Goal: Task Accomplishment & Management: Manage account settings

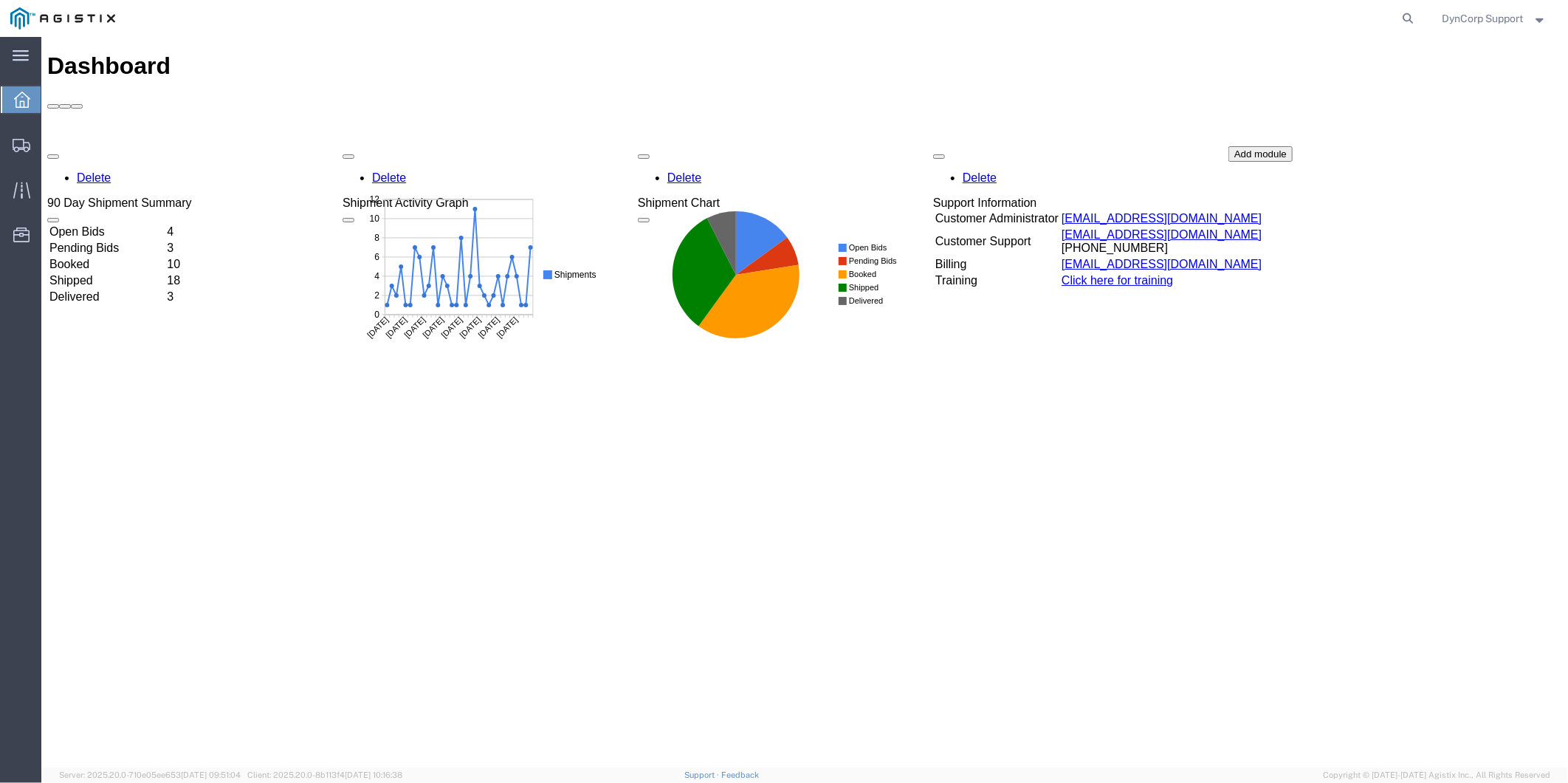
click at [85, 224] on td "Open Bids" at bounding box center [106, 231] width 116 height 14
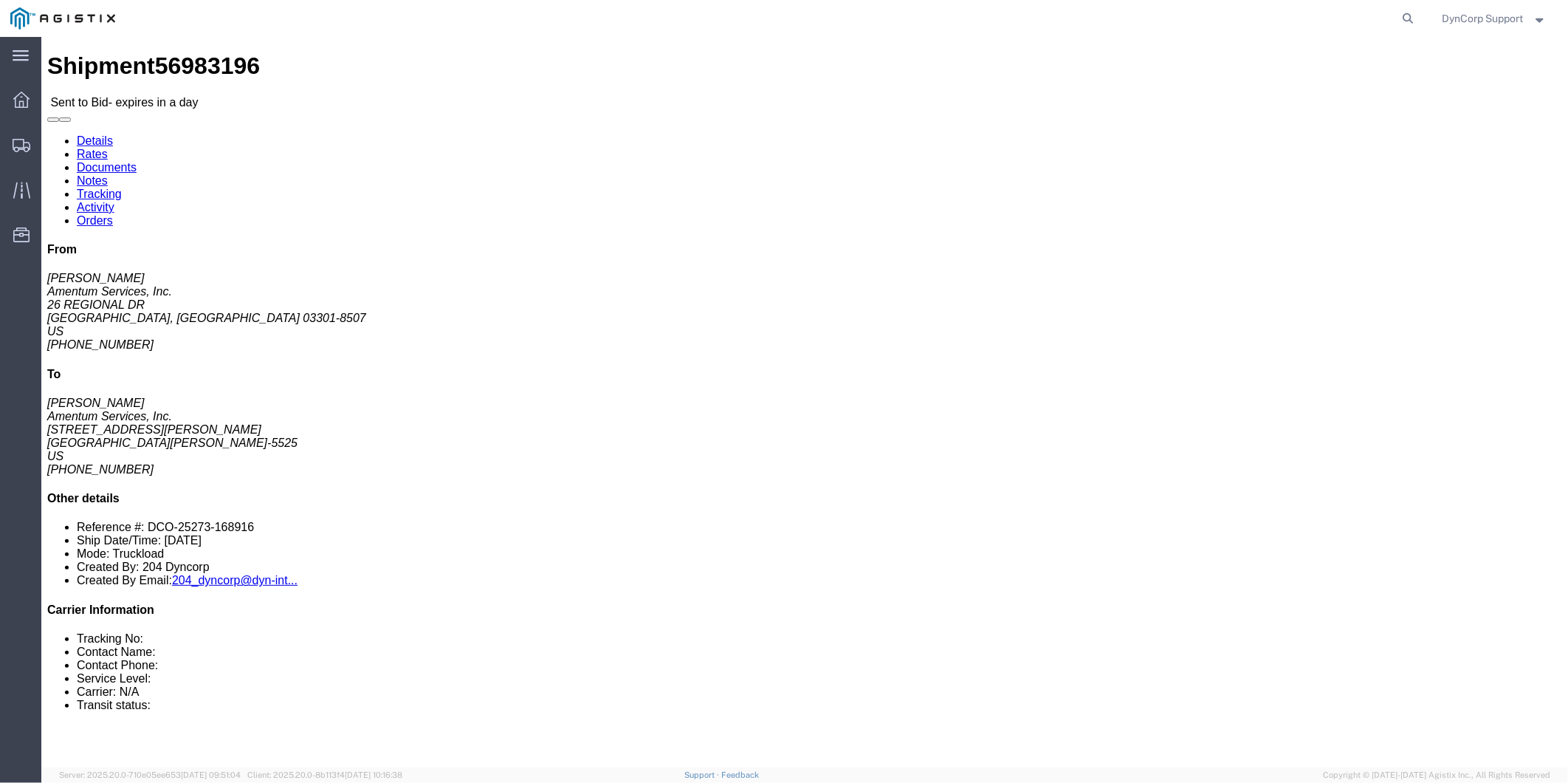
click button "button"
click div "Ship From Amentum Services, Inc. ([PERSON_NAME]) TACLS_603-[GEOGRAPHIC_DATA], […"
drag, startPoint x: 119, startPoint y: 203, endPoint x: 14, endPoint y: 126, distance: 130.2
click div "Ship From Amentum Services, Inc. ([PERSON_NAME]) TACLS_603-[GEOGRAPHIC_DATA], […"
drag, startPoint x: 20, startPoint y: 129, endPoint x: 89, endPoint y: 212, distance: 107.9
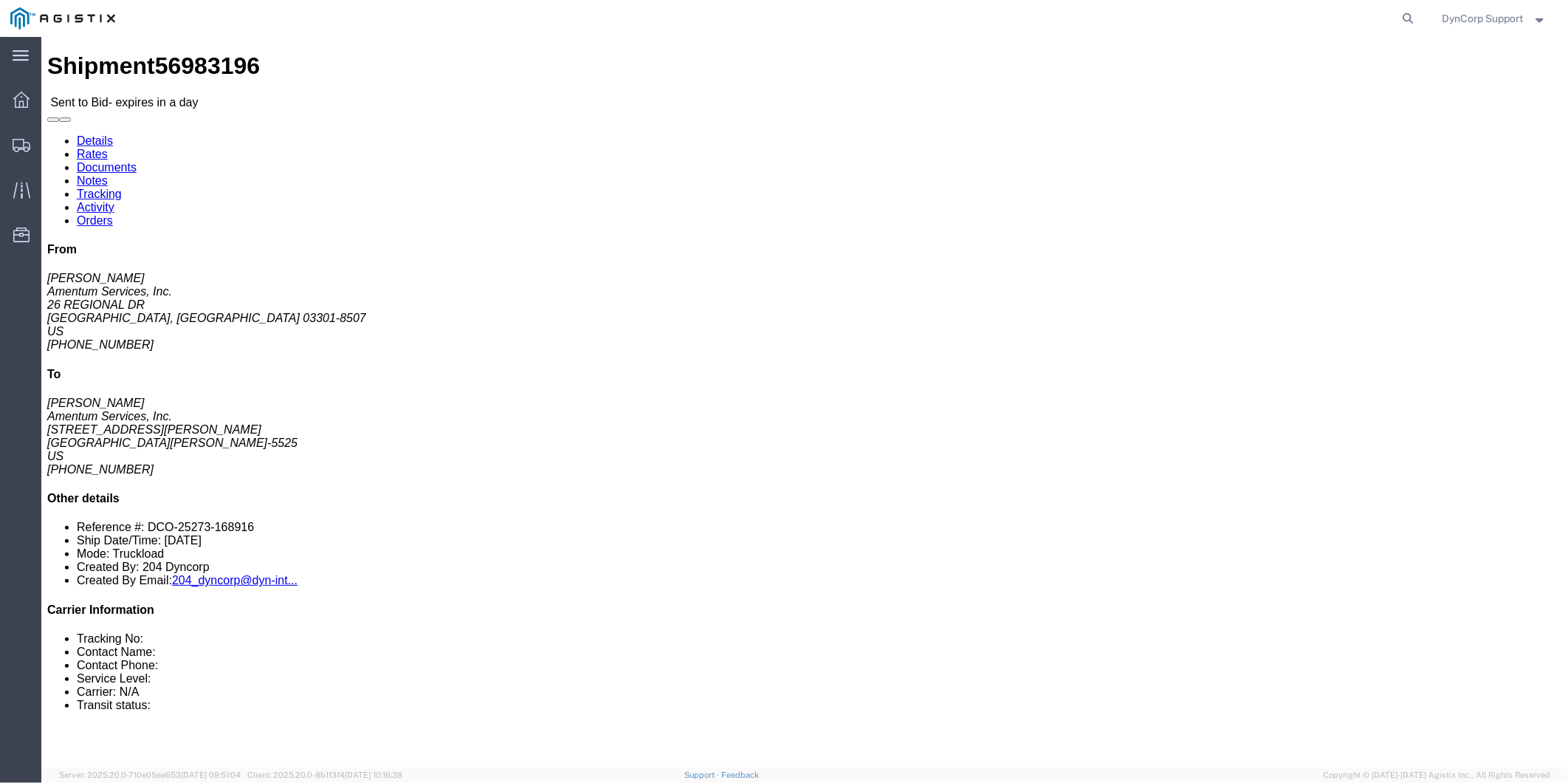
click address "Amentum Services, Inc. ([PERSON_NAME]) TACLS_603-[GEOGRAPHIC_DATA], [GEOGRAPHIC…"
drag, startPoint x: 89, startPoint y: 212, endPoint x: 13, endPoint y: 124, distance: 116.3
click div "Ship From Amentum Services, Inc. ([PERSON_NAME]) TACLS_603-[GEOGRAPHIC_DATA], […"
copy div "Ship From Amentum Services, Inc. ([PERSON_NAME]) TACLS_603-[GEOGRAPHIC_DATA], […"
click div "Ship From Amentum Services, Inc. ([PERSON_NAME]) TACLS_603-[GEOGRAPHIC_DATA], […"
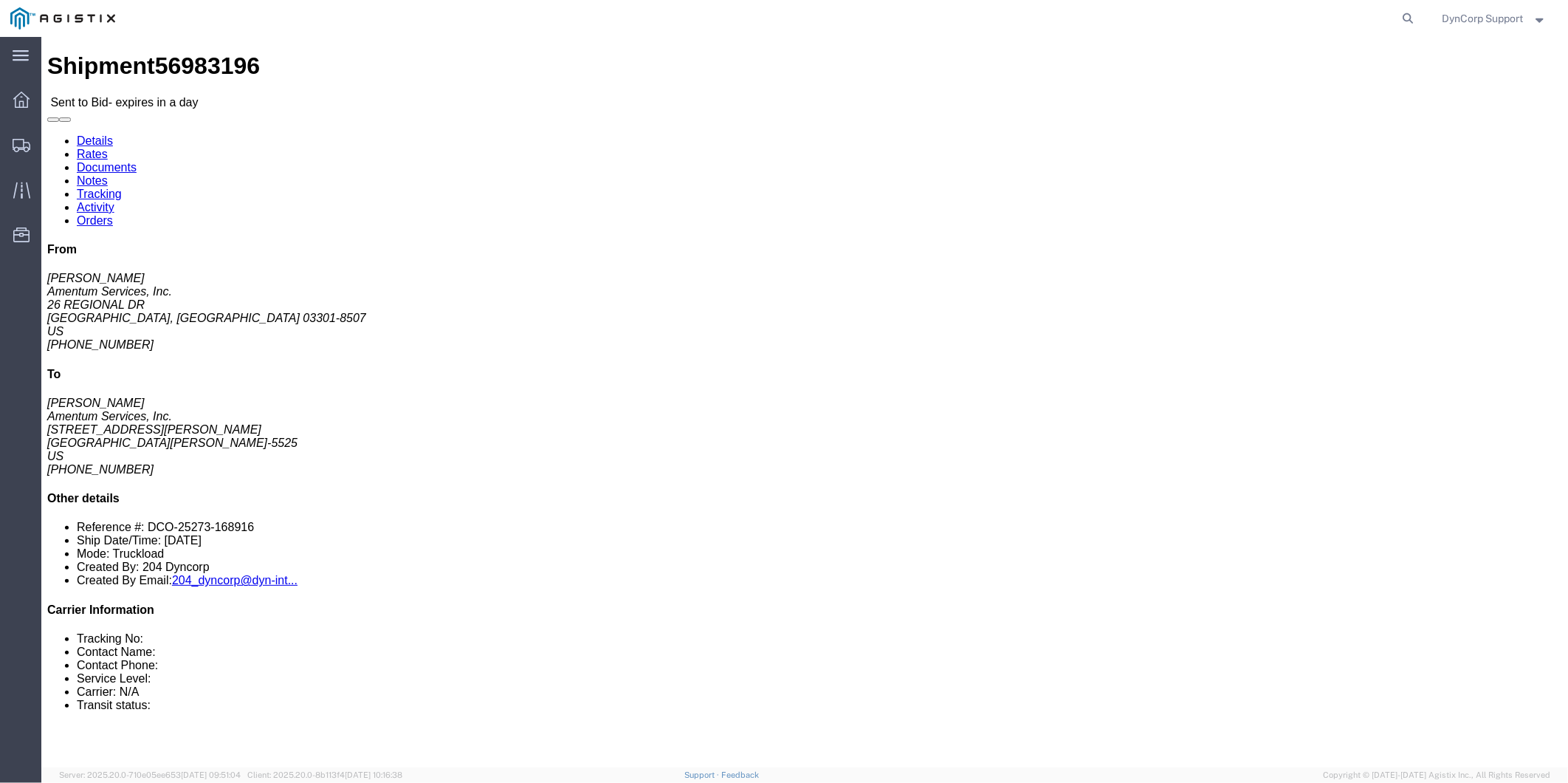
drag, startPoint x: 456, startPoint y: 225, endPoint x: 324, endPoint y: 124, distance: 166.2
click div "Ship To Amentum Services, Inc. ([PERSON_NAME]) TACLS_633-[PERSON_NAME], [GEOGRA…"
copy div "Ship To Amentum Services, Inc. ([PERSON_NAME]) TACLS_633-[PERSON_NAME], [GEOGRA…"
click div "Leg 1 - Truckload Vehicle 1: Flat Bed Number of trucks: 1"
drag, startPoint x: 713, startPoint y: 362, endPoint x: 911, endPoint y: 385, distance: 199.3
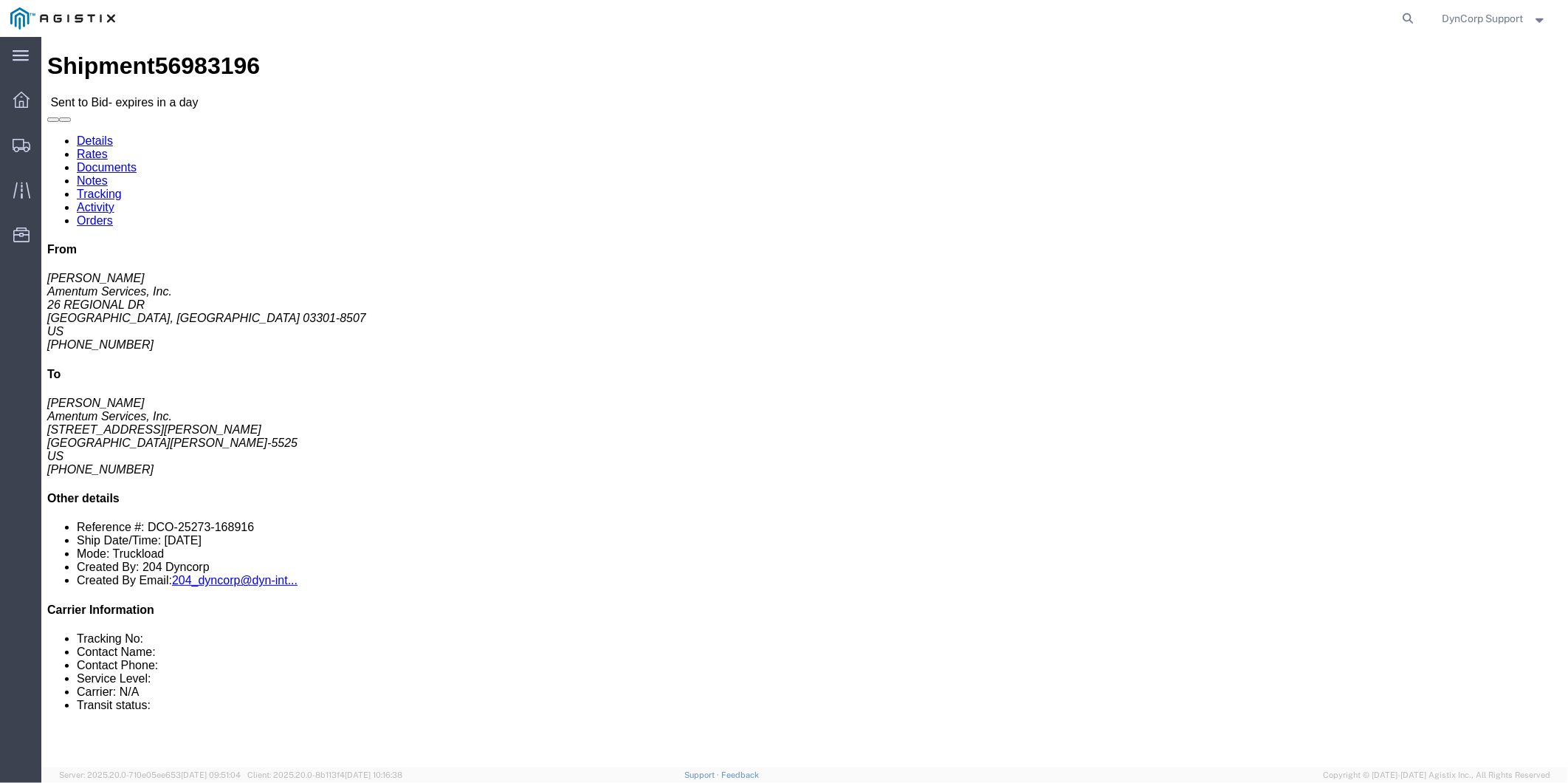
click div "Leg 1 - Truckload Vehicle 1: Flat Bed Number of trucks: 1"
click link "Documents"
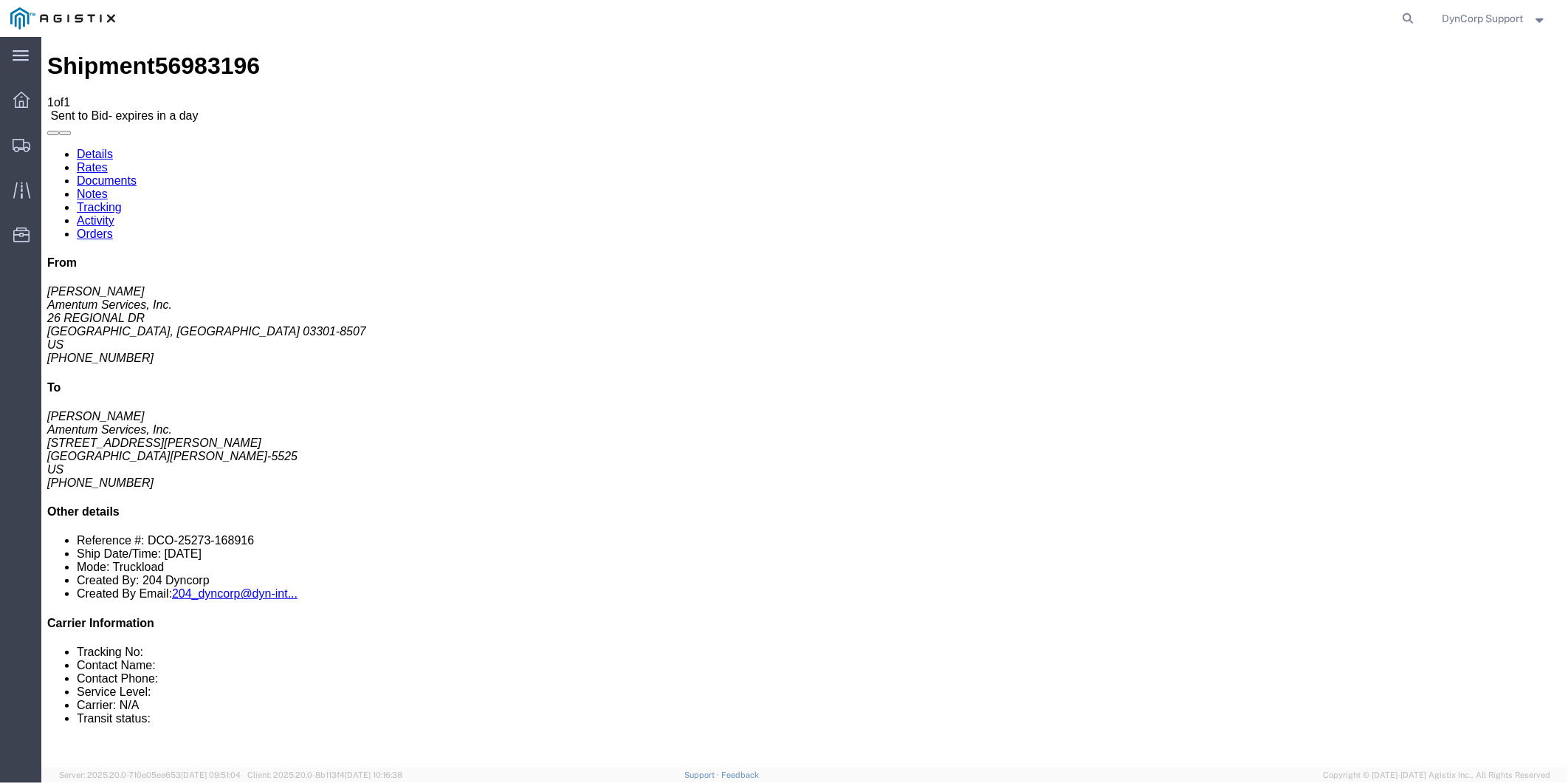
click at [107, 187] on link "Notes" at bounding box center [91, 193] width 31 height 13
